Goal: Transaction & Acquisition: Purchase product/service

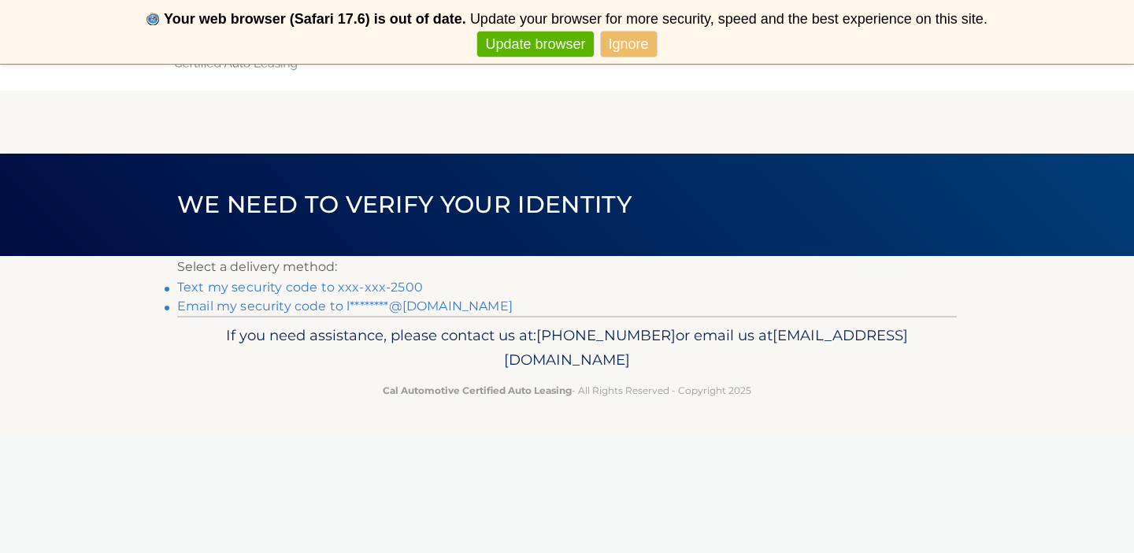
click at [291, 287] on link "Text my security code to xxx-xxx-2500" at bounding box center [300, 286] width 246 height 15
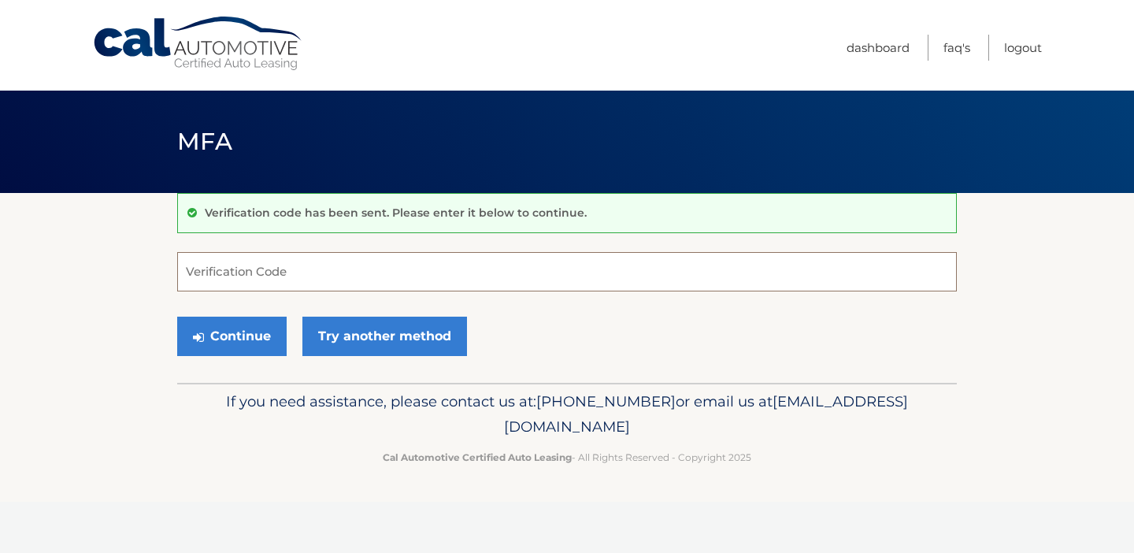
click at [291, 287] on input "Verification Code" at bounding box center [566, 271] width 779 height 39
type input "972491"
click at [231, 328] on button "Continue" at bounding box center [231, 335] width 109 height 39
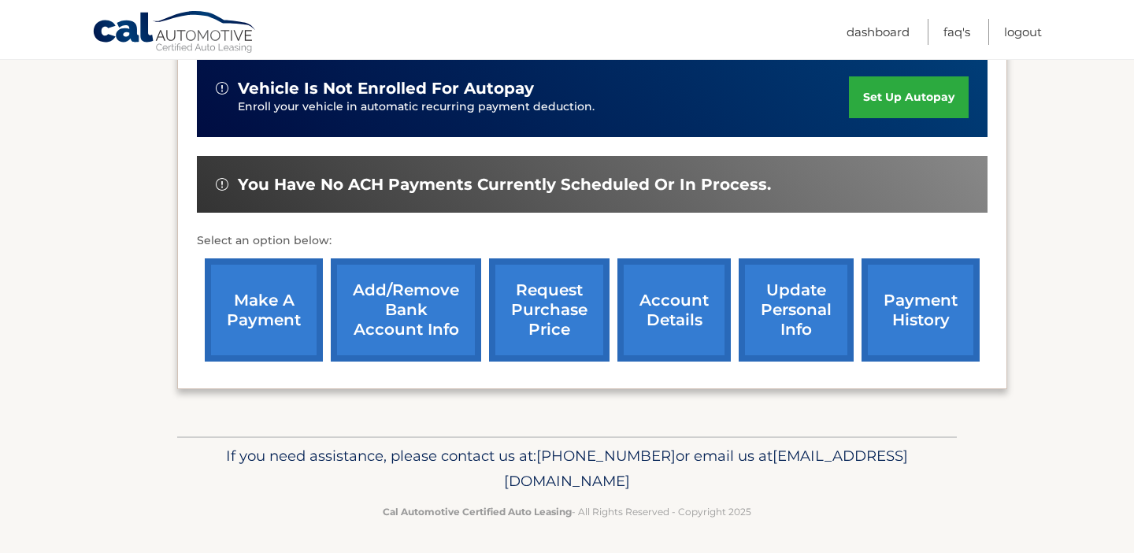
scroll to position [398, 0]
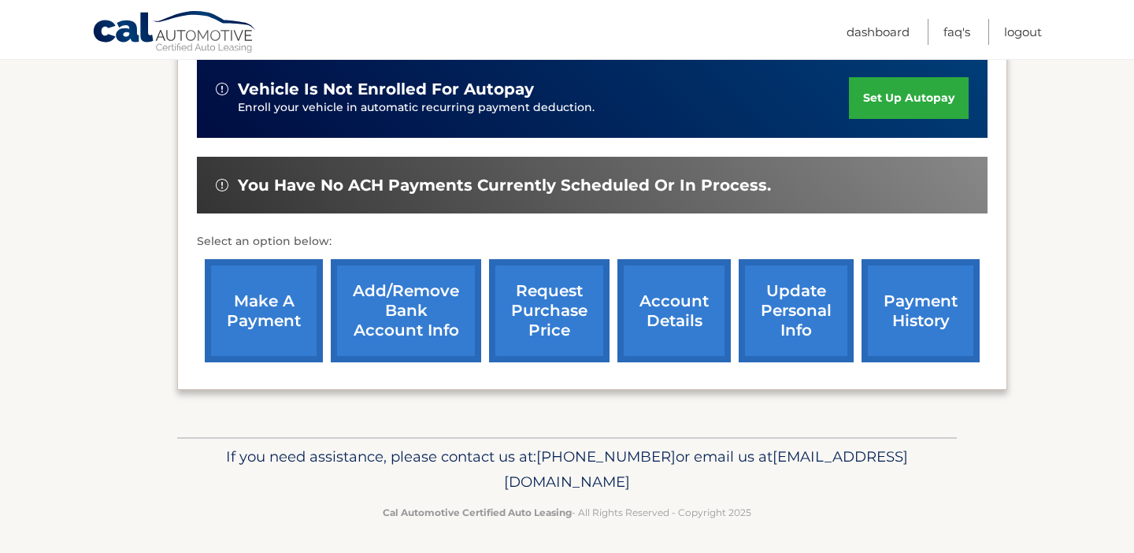
click at [263, 303] on link "make a payment" at bounding box center [264, 310] width 118 height 103
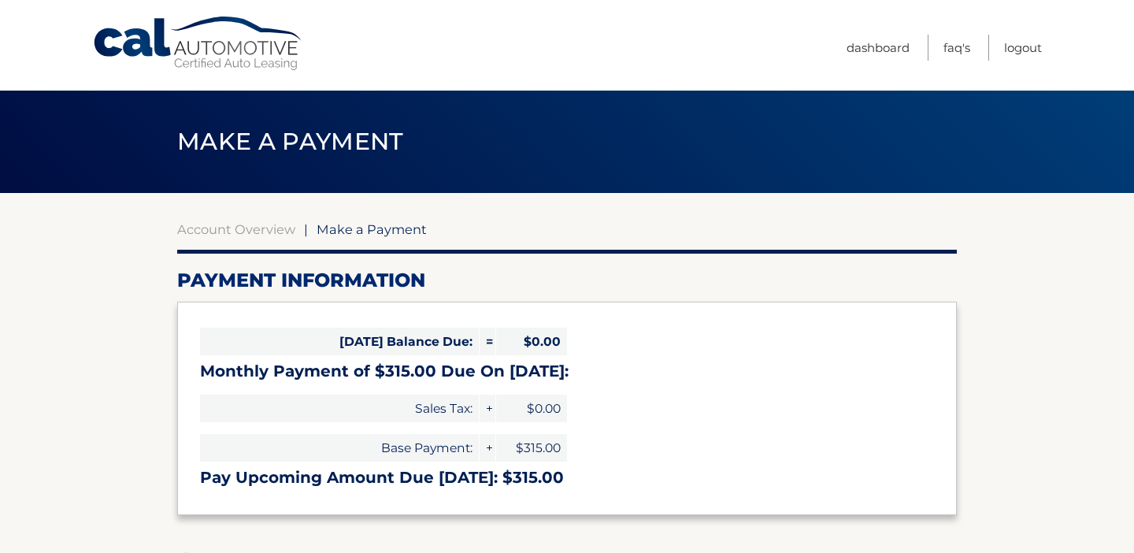
select select "MDI2NWQwMTAtOWMwZS00ZTkzLWE2YzMtM2FmZThkNjIxZDQz"
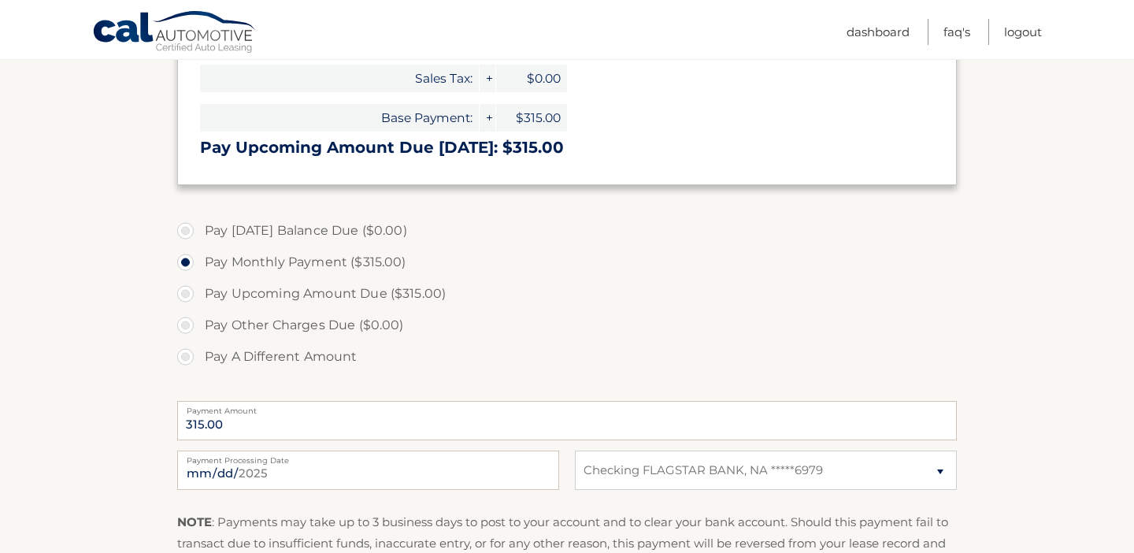
scroll to position [396, 0]
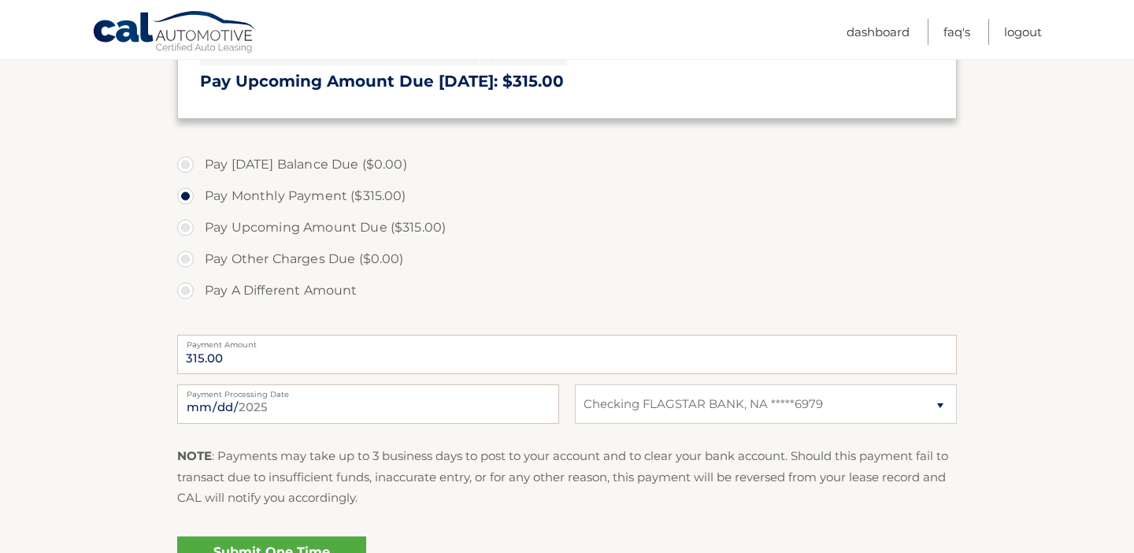
click at [703, 426] on div "[DATE] Payment Processing Date This payment is scheduled after your grace perio…" at bounding box center [566, 412] width 779 height 57
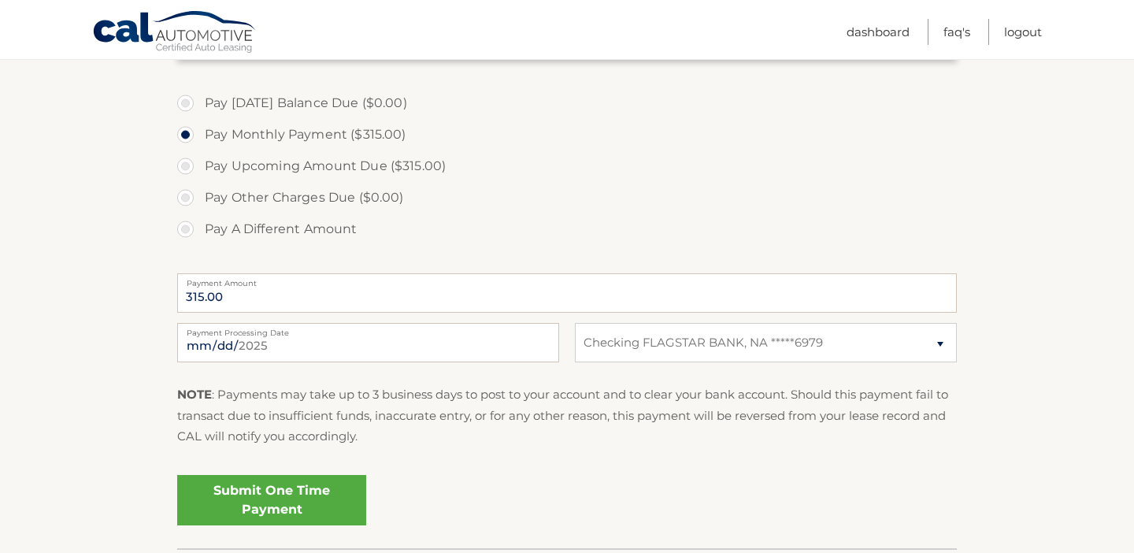
scroll to position [457, 0]
click at [268, 498] on link "Submit One Time Payment" at bounding box center [271, 501] width 189 height 50
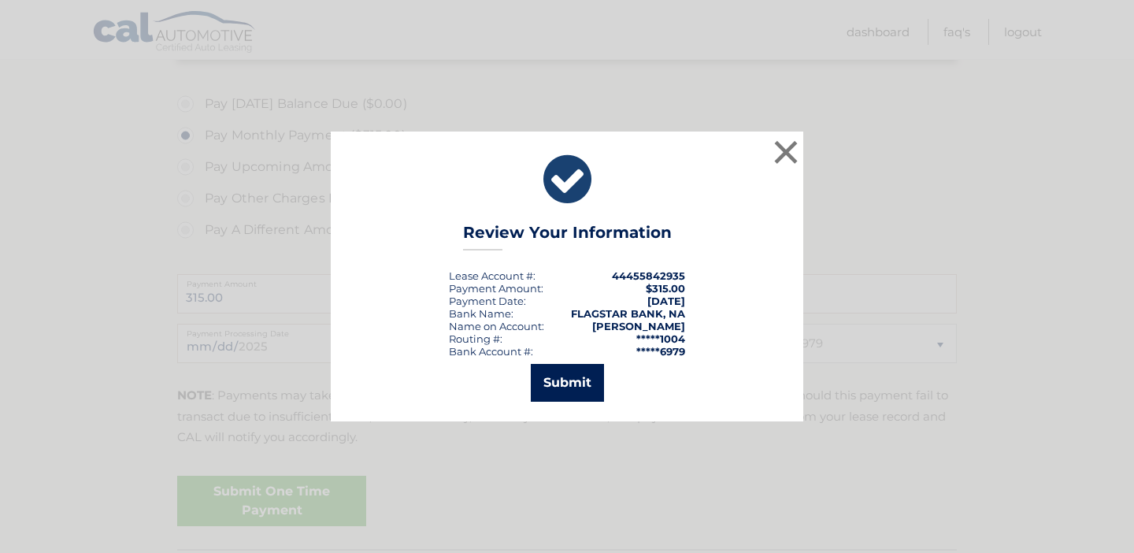
click at [575, 381] on button "Submit" at bounding box center [567, 383] width 73 height 38
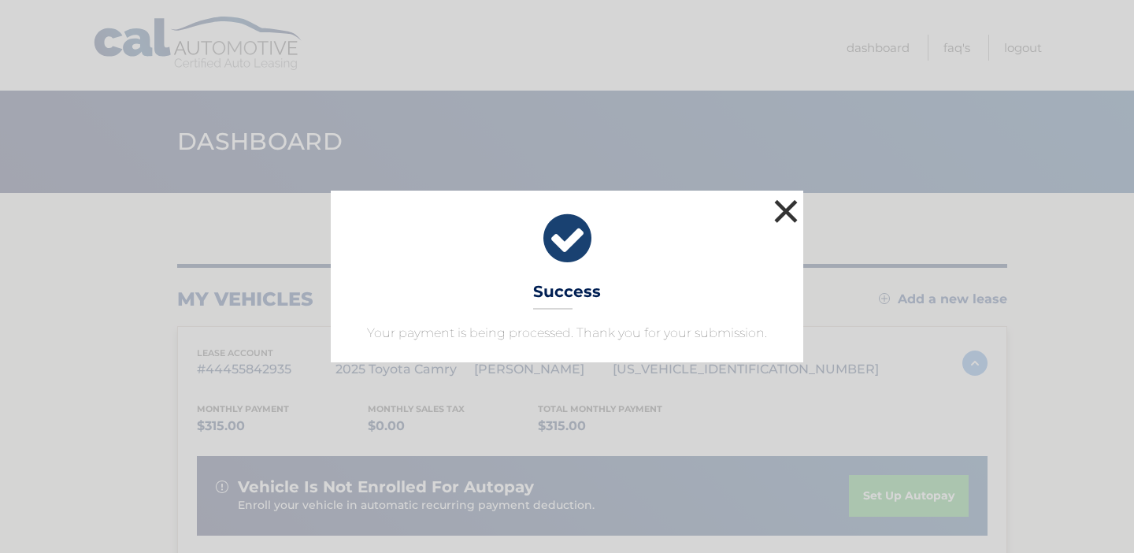
click at [788, 209] on button "×" at bounding box center [785, 210] width 31 height 31
